Goal: Task Accomplishment & Management: Manage account settings

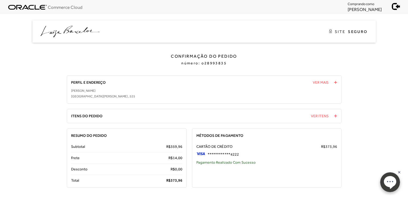
click at [178, 179] on span "96" at bounding box center [180, 180] width 4 height 4
copy span "373, 96"
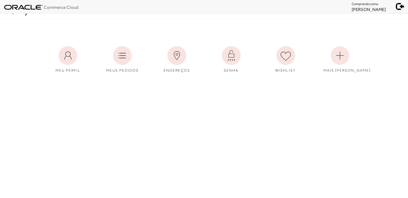
scroll to position [1, 0]
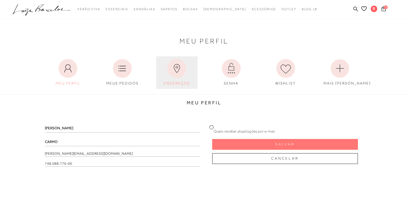
click at [183, 81] on link "ENDEREÇOS" at bounding box center [176, 72] width 41 height 32
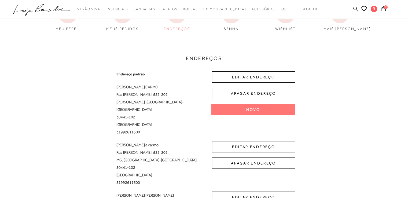
scroll to position [72, 0]
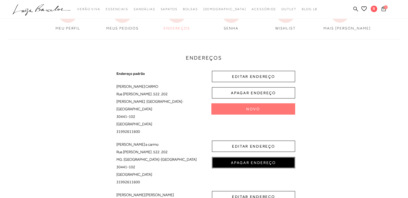
click at [258, 157] on button "APAGAR ENDEREÇO" at bounding box center [253, 162] width 83 height 11
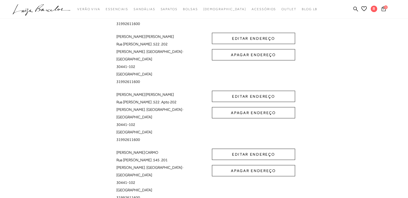
scroll to position [180, 0]
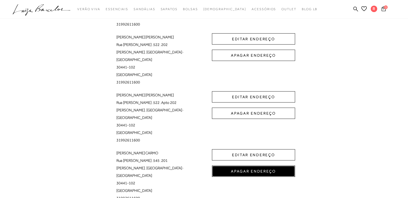
click at [267, 165] on button "APAGAR ENDEREÇO" at bounding box center [253, 170] width 83 height 11
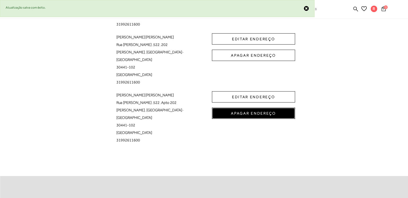
drag, startPoint x: 246, startPoint y: 109, endPoint x: 246, endPoint y: 103, distance: 6.2
click at [246, 107] on button "APAGAR ENDEREÇO" at bounding box center [253, 112] width 83 height 11
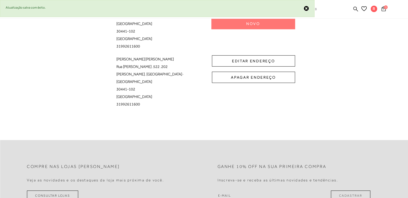
scroll to position [99, 0]
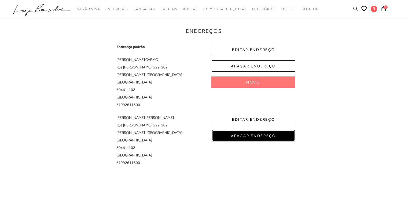
click at [258, 131] on button "APAGAR ENDEREÇO" at bounding box center [253, 135] width 83 height 11
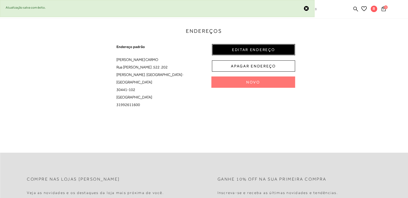
click at [253, 49] on button "EDITAR ENDEREÇO" at bounding box center [253, 49] width 83 height 11
select select "MG"
select select "BR"
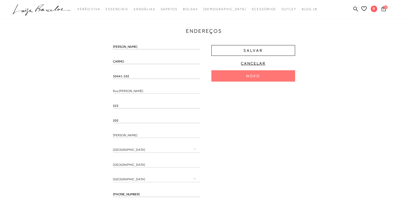
drag, startPoint x: 122, startPoint y: 74, endPoint x: 80, endPoint y: 75, distance: 42.1
click at [80, 75] on div "Endereços Endereço padrão RENATA CARMO Rua Américo Macedo , 522 , 202 Gutierrez…" at bounding box center [204, 106] width 400 height 199
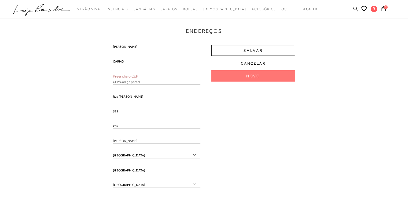
click at [116, 82] on input "text" at bounding box center [156, 81] width 87 height 5
paste input "30441-102"
type input "30441-102"
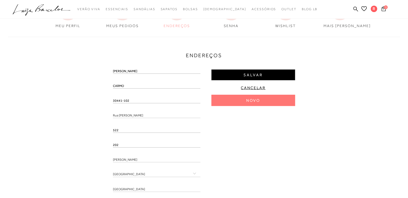
scroll to position [72, 0]
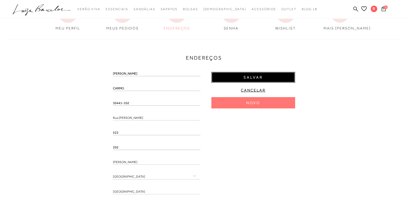
click at [258, 75] on span "Salvar" at bounding box center [252, 77] width 19 height 5
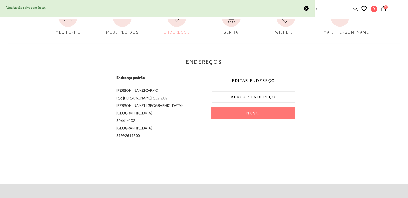
scroll to position [0, 0]
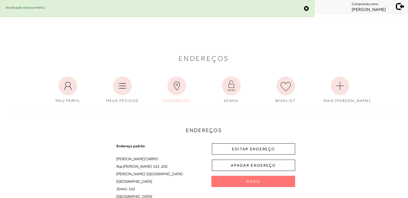
click at [400, 9] on span at bounding box center [400, 6] width 8 height 8
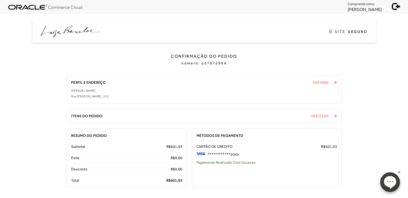
click at [177, 179] on span "601," at bounding box center [174, 180] width 8 height 4
copy span "601, 93"
